Goal: Communication & Community: Answer question/provide support

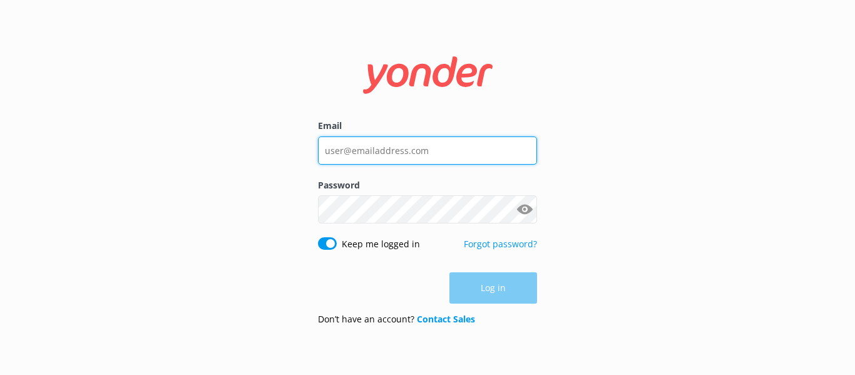
type input "[PERSON_NAME][EMAIL_ADDRESS][DOMAIN_NAME]"
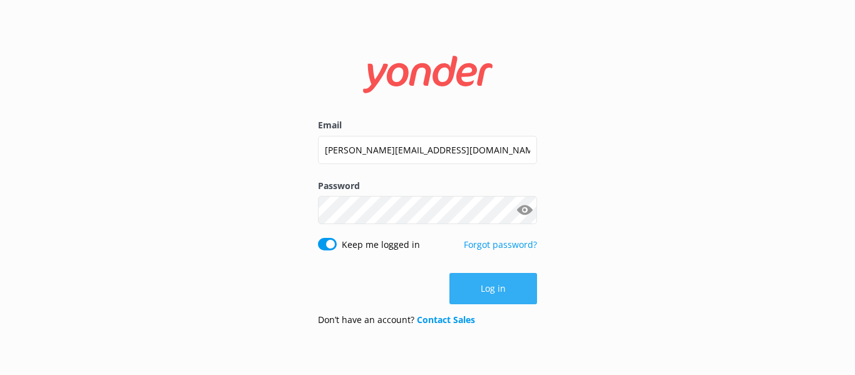
click at [527, 294] on button "Log in" at bounding box center [494, 288] width 88 height 31
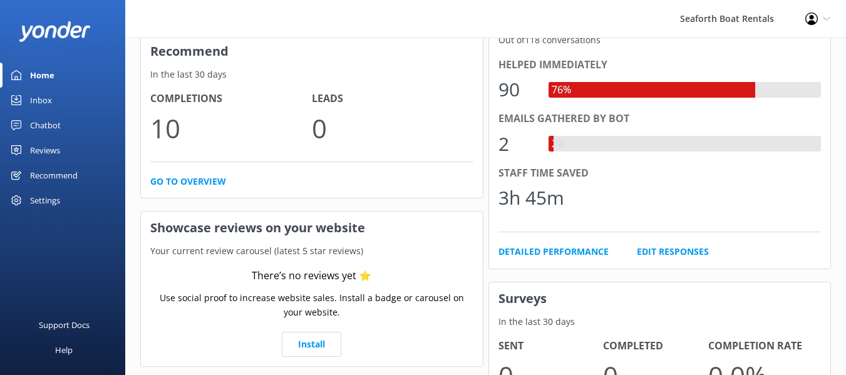
scroll to position [251, 0]
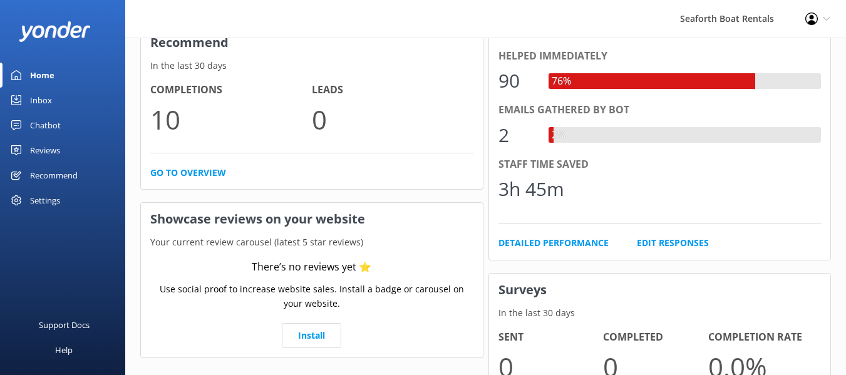
click at [48, 104] on div "Inbox" at bounding box center [41, 100] width 22 height 25
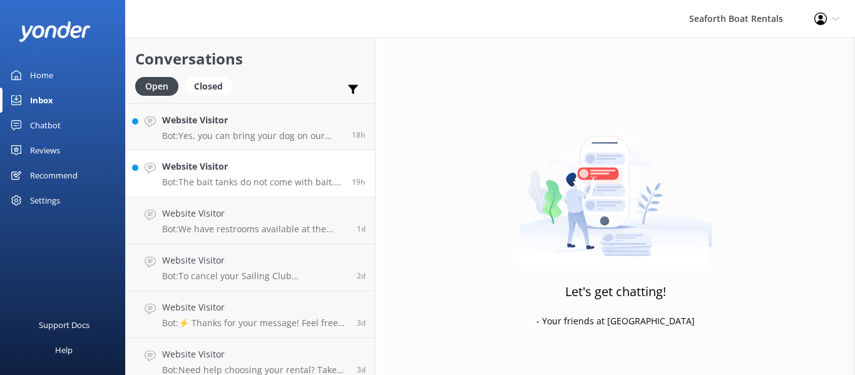
click at [264, 195] on link "Website Visitor Bot: The bait tanks do not come with bait. We sell frozen bait,…" at bounding box center [250, 173] width 249 height 47
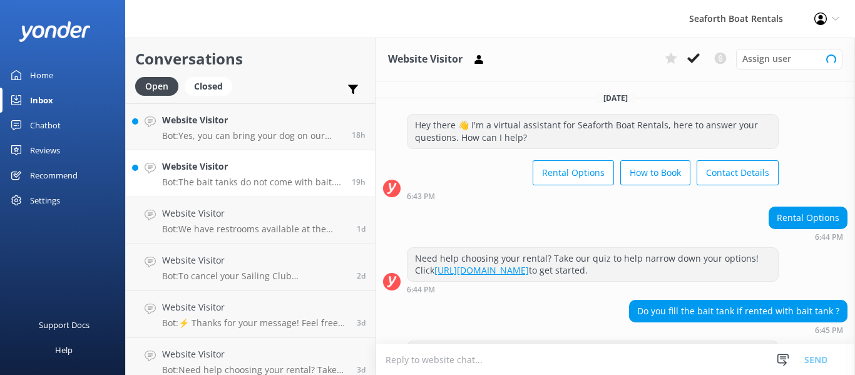
scroll to position [49, 0]
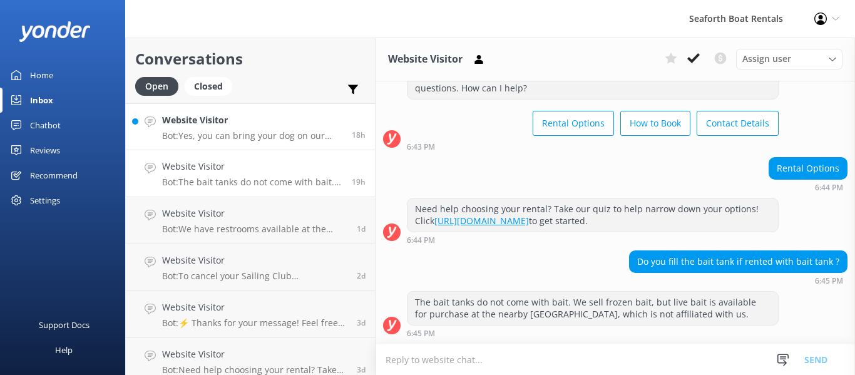
click at [257, 127] on h4 "Website Visitor" at bounding box center [252, 120] width 180 height 14
